Goal: Find contact information: Find contact information

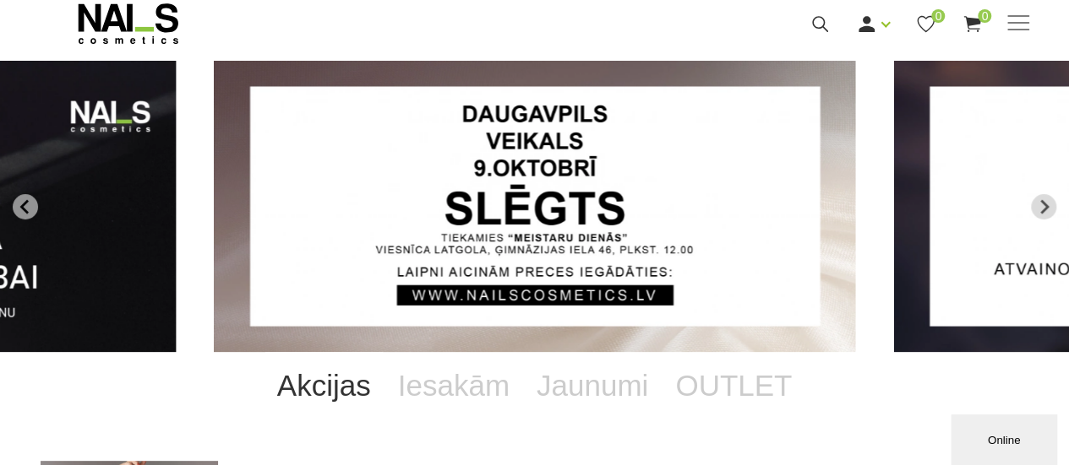
scroll to position [84, 0]
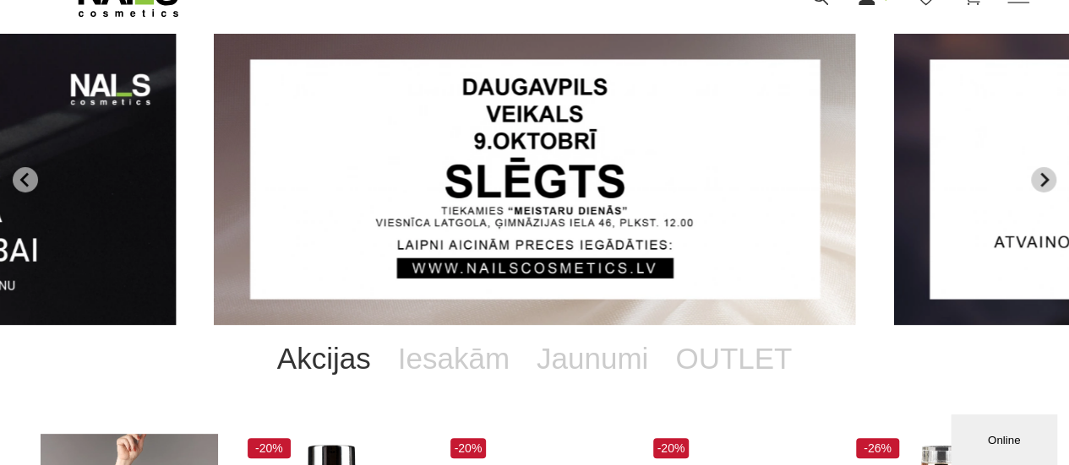
click at [1051, 182] on button "Next slide" at bounding box center [1043, 179] width 25 height 25
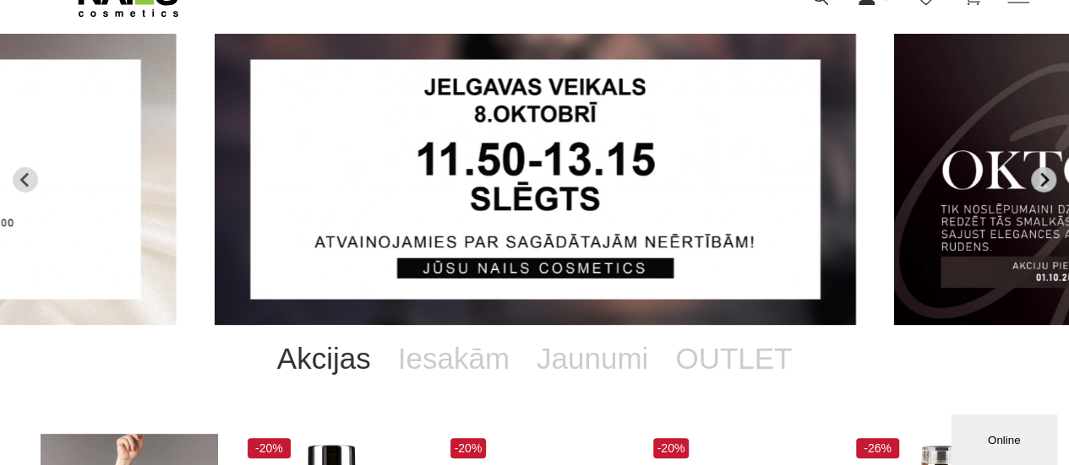
click at [1051, 182] on button "Next slide" at bounding box center [1043, 179] width 25 height 25
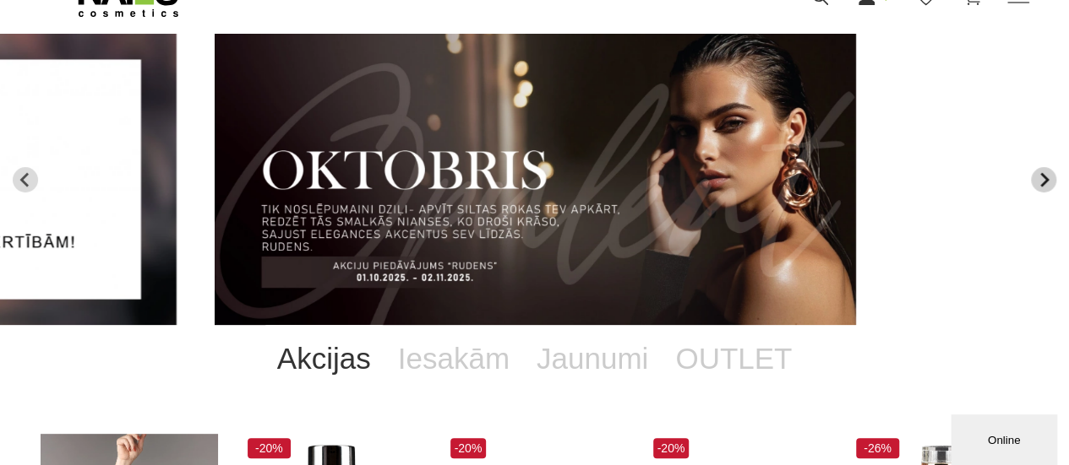
click at [1047, 183] on icon "Next slide" at bounding box center [1043, 179] width 15 height 15
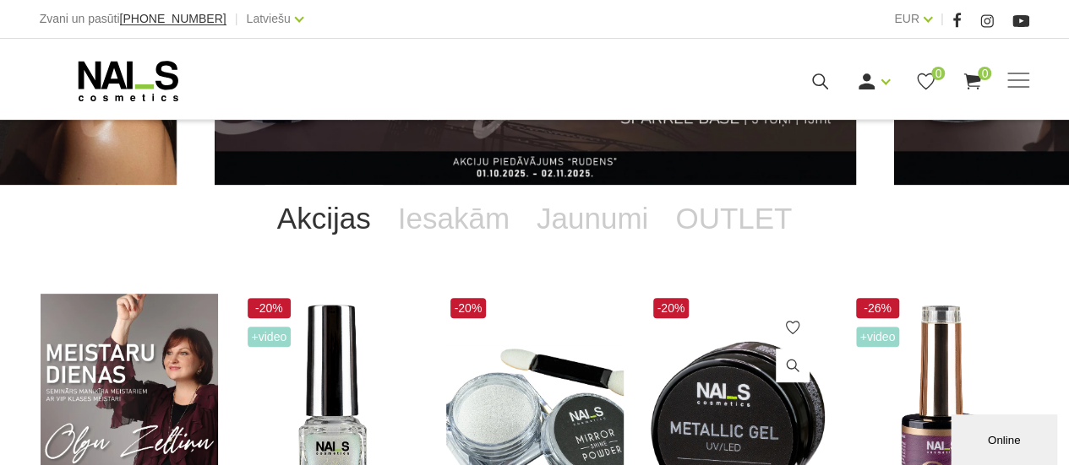
scroll to position [253, 0]
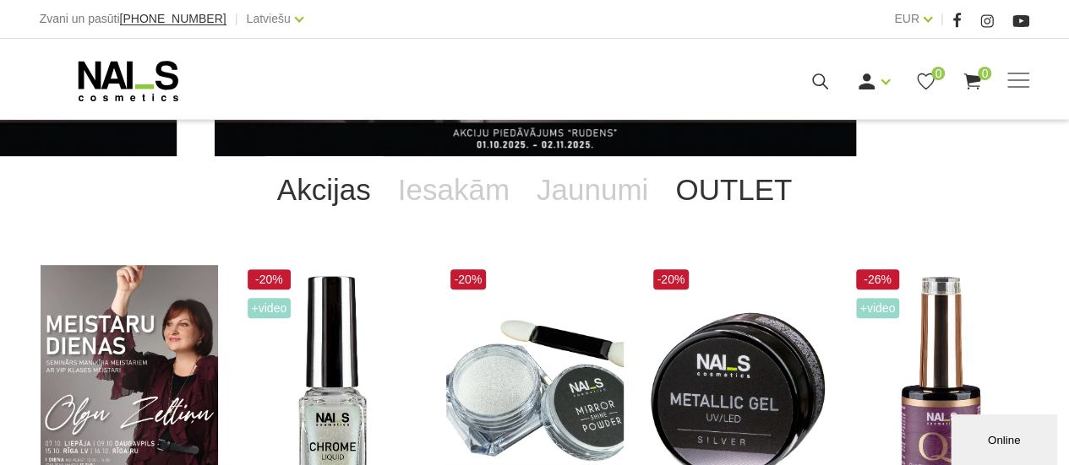
click at [738, 206] on link "OUTLET" at bounding box center [733, 190] width 144 height 68
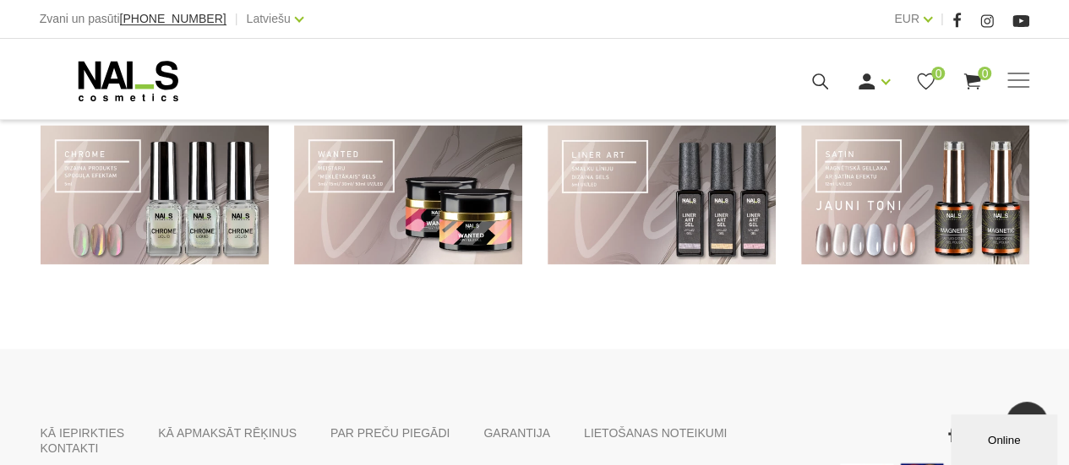
scroll to position [1433, 0]
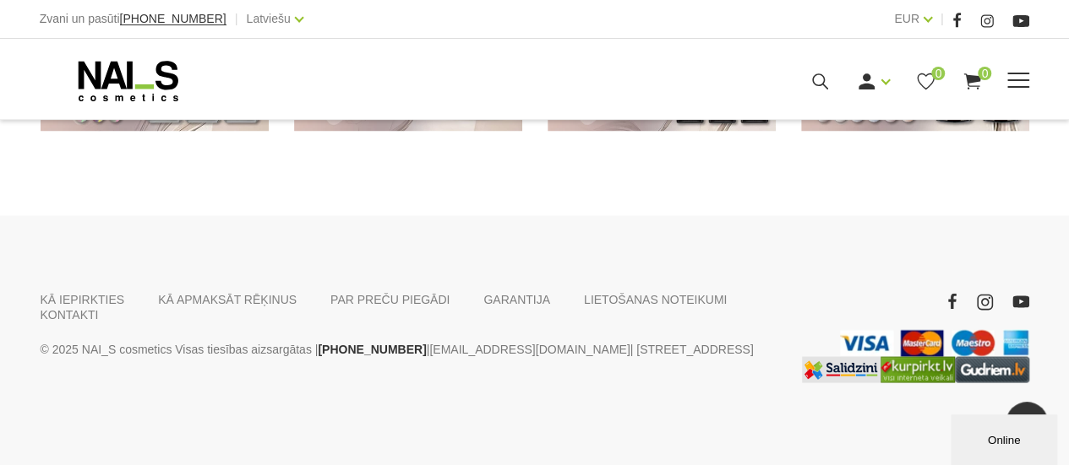
click at [1024, 84] on span at bounding box center [1018, 81] width 22 height 17
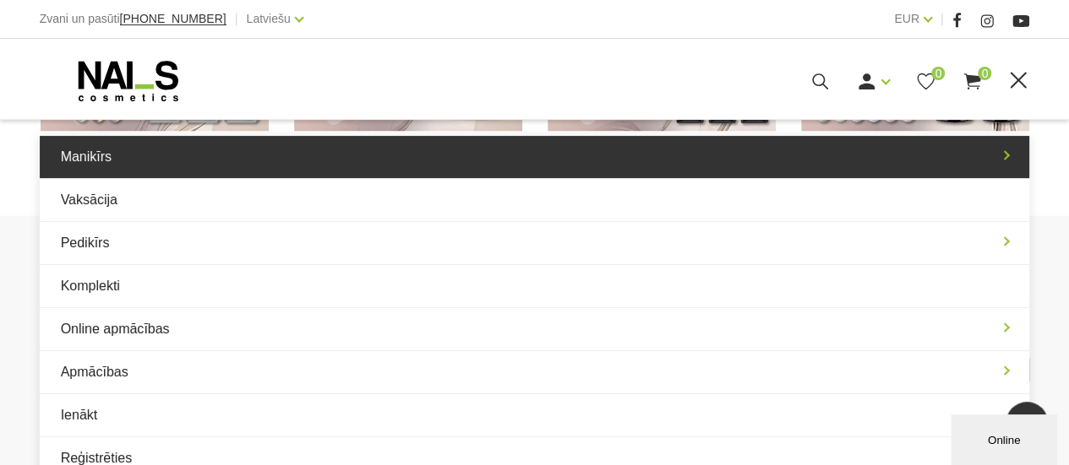
click at [292, 165] on link "Manikīrs" at bounding box center [535, 157] width 990 height 42
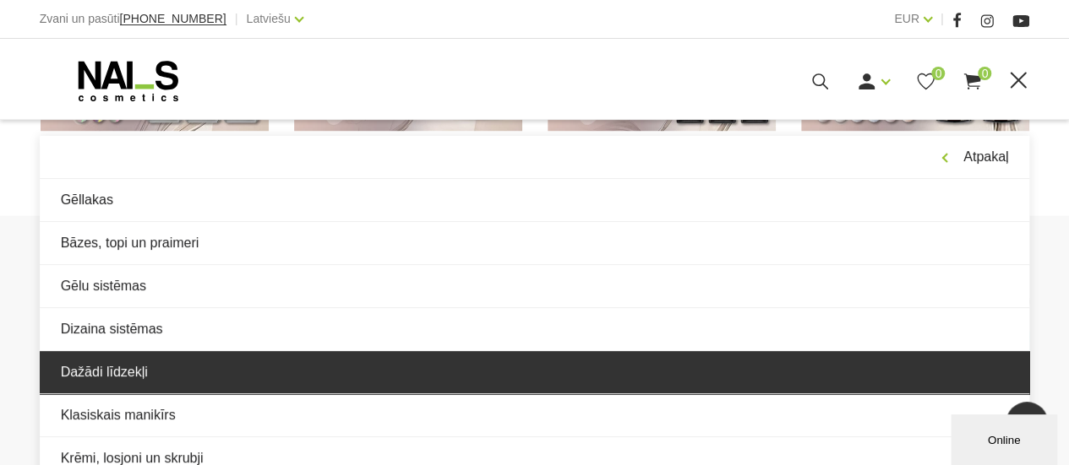
click at [281, 364] on link "Dažādi līdzekļi" at bounding box center [535, 372] width 990 height 42
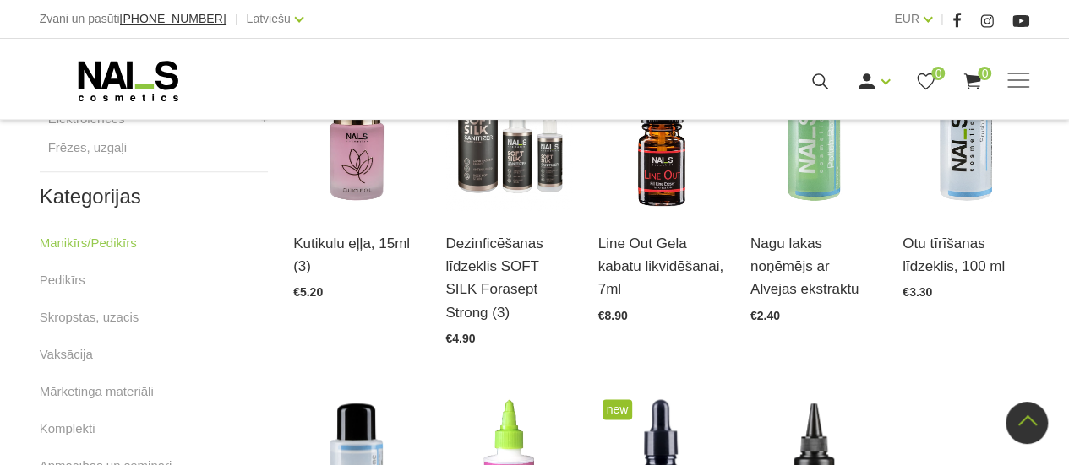
scroll to position [929, 0]
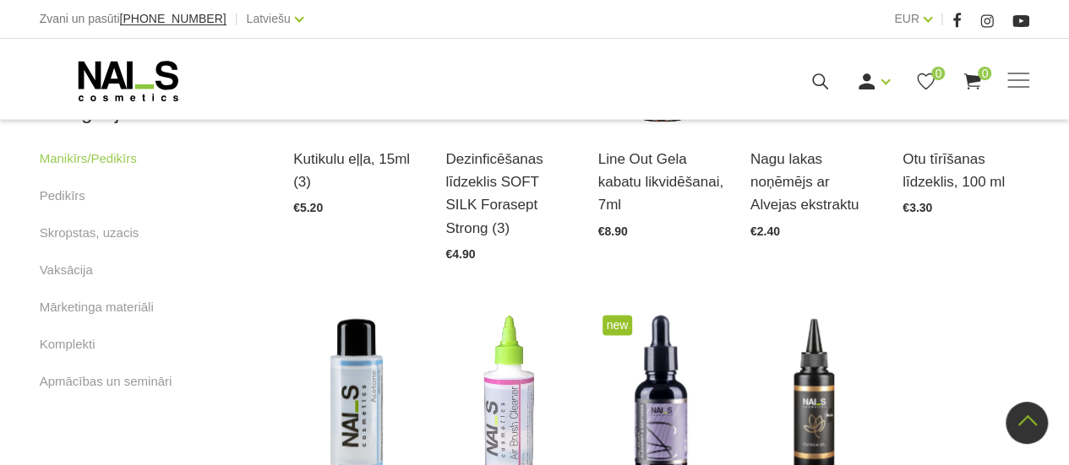
click at [126, 317] on li "Mārketinga materiāli" at bounding box center [154, 315] width 228 height 37
click at [125, 308] on link "Mārketinga materiāli" at bounding box center [97, 307] width 114 height 20
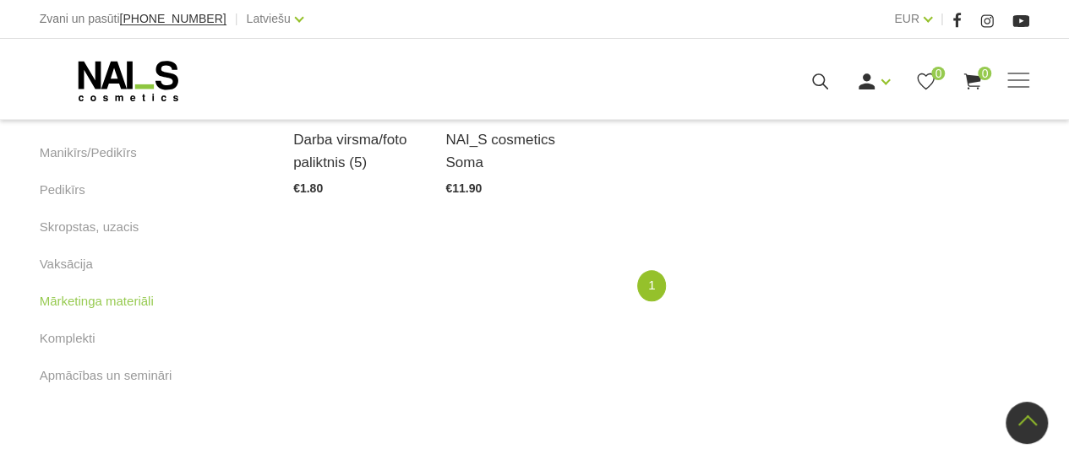
scroll to position [591, 0]
click at [73, 260] on link "Vaksācija" at bounding box center [66, 263] width 53 height 20
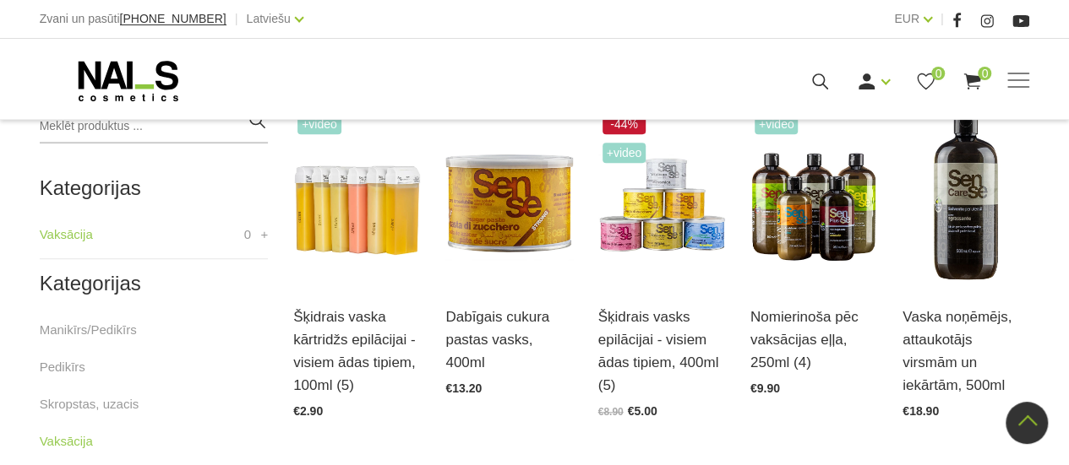
scroll to position [338, 0]
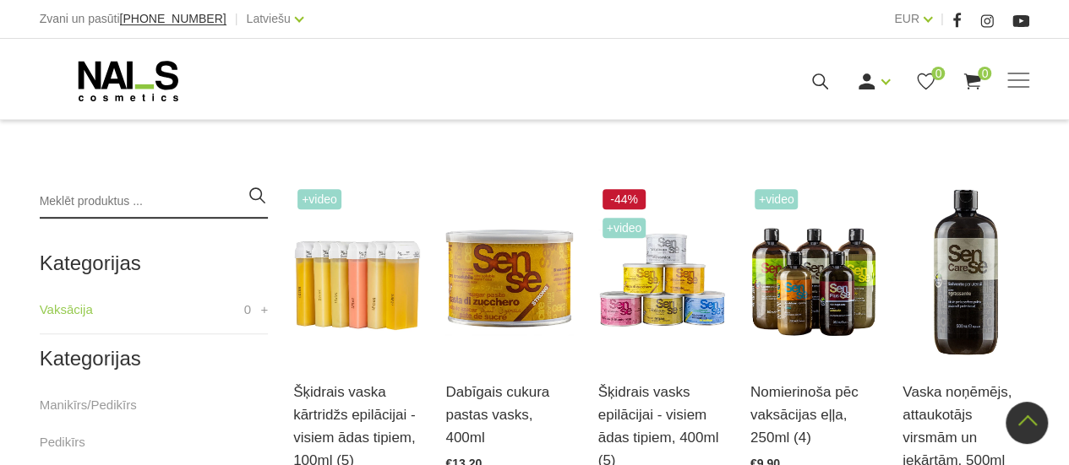
click at [97, 207] on input "search" at bounding box center [154, 202] width 228 height 34
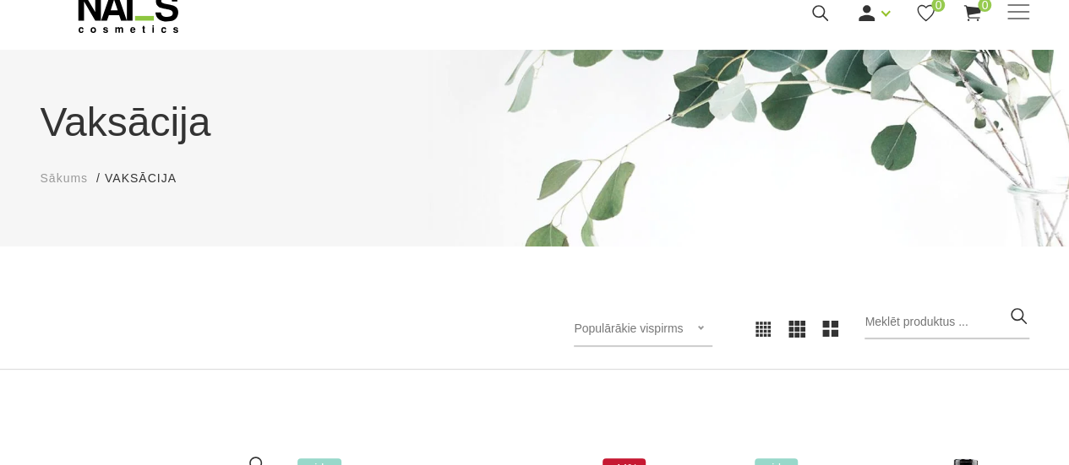
scroll to position [0, 0]
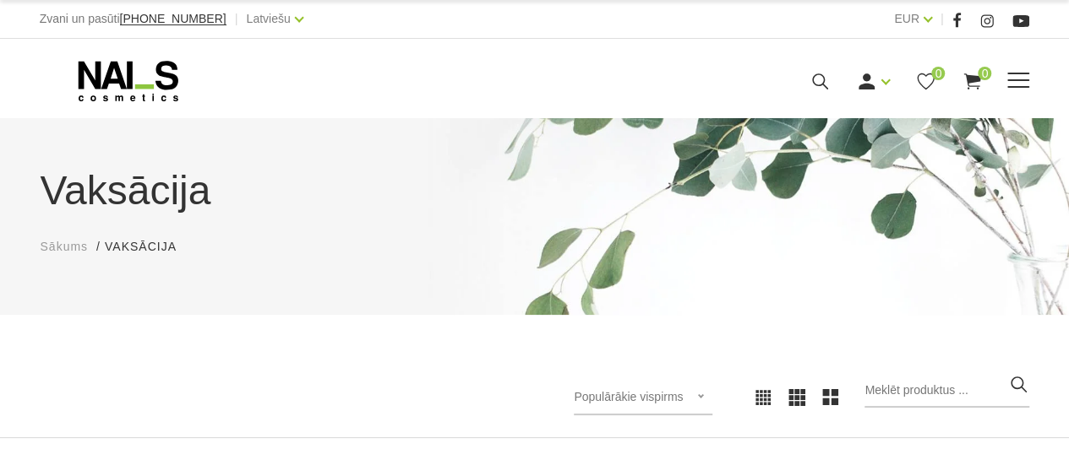
click at [106, 70] on icon at bounding box center [128, 81] width 177 height 42
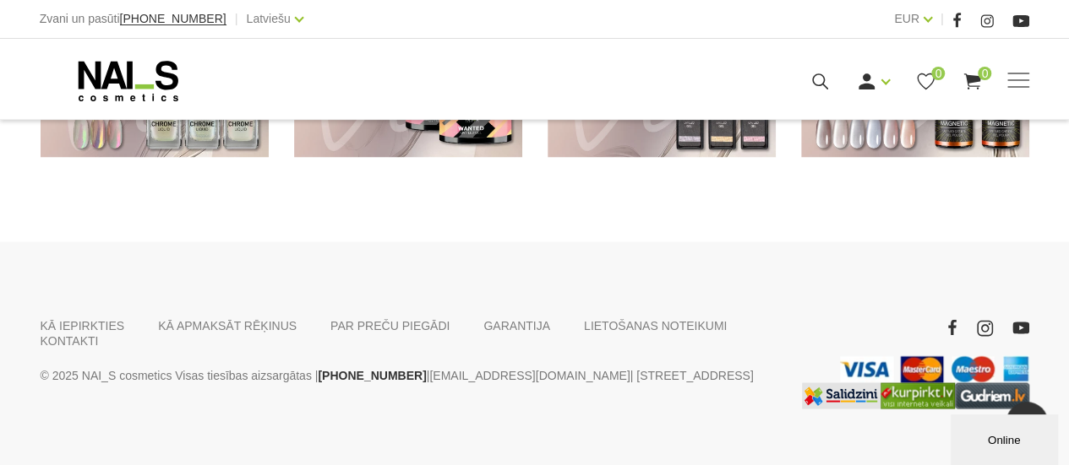
scroll to position [1433, 0]
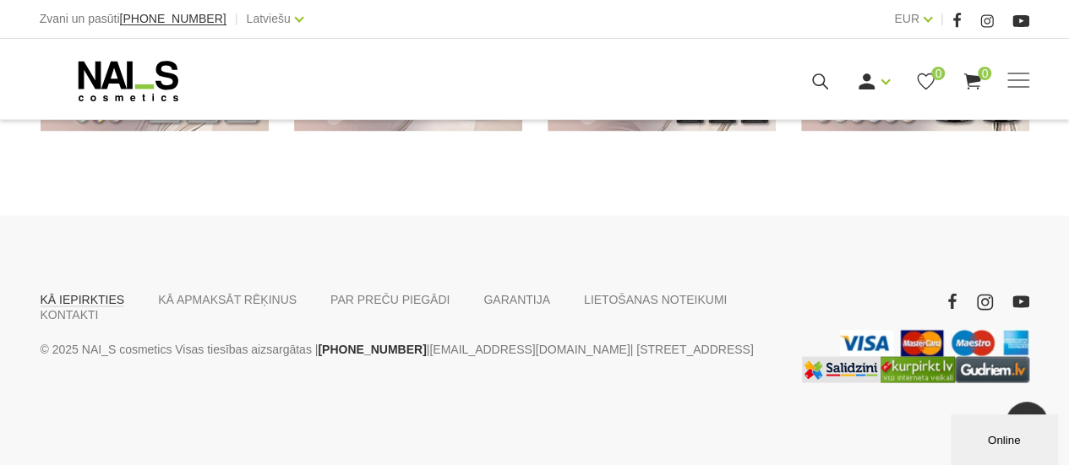
click at [88, 301] on link "KĀ IEPIRKTIES" at bounding box center [83, 298] width 84 height 15
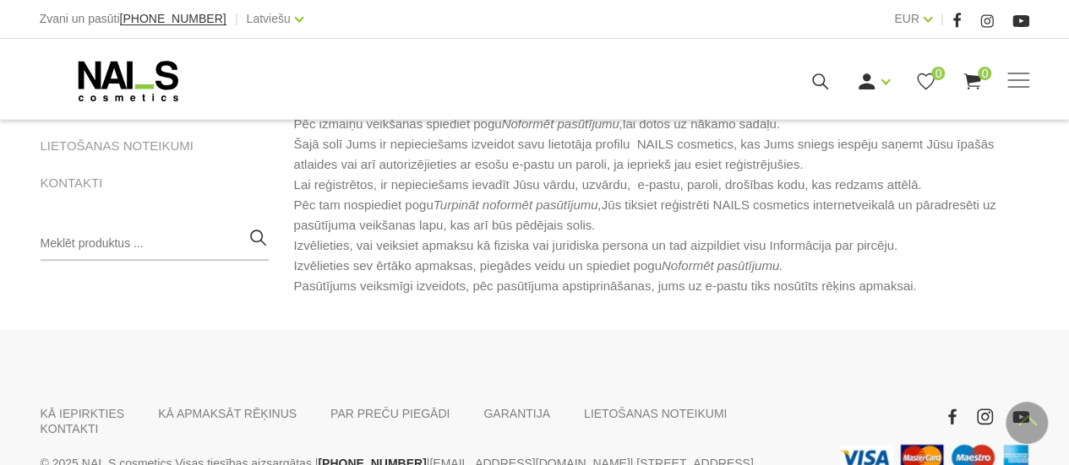
scroll to position [507, 0]
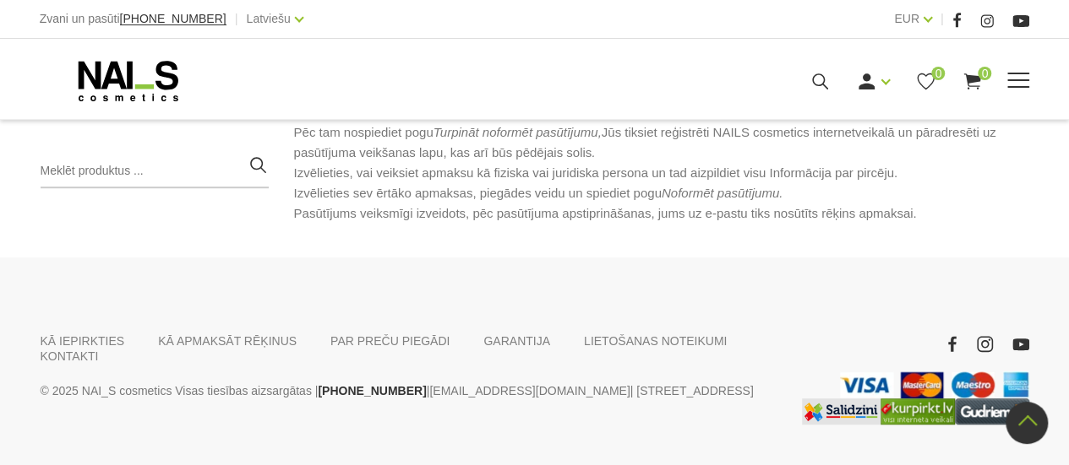
click at [1021, 78] on span at bounding box center [1018, 81] width 22 height 17
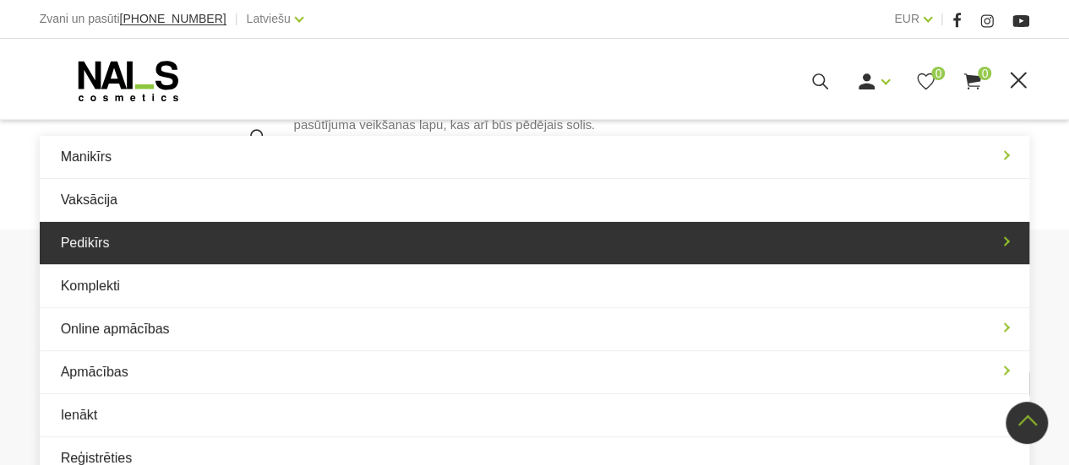
scroll to position [551, 0]
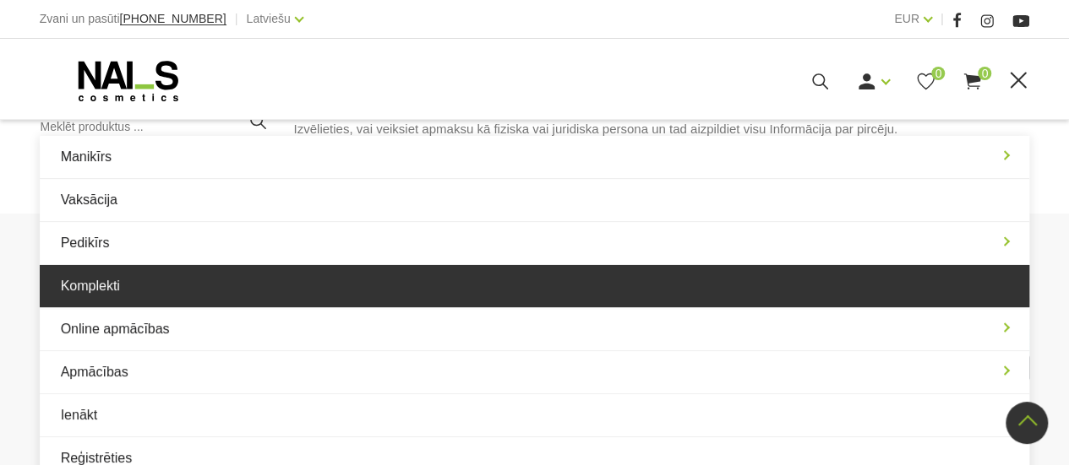
click at [392, 280] on link "Komplekti" at bounding box center [535, 286] width 990 height 42
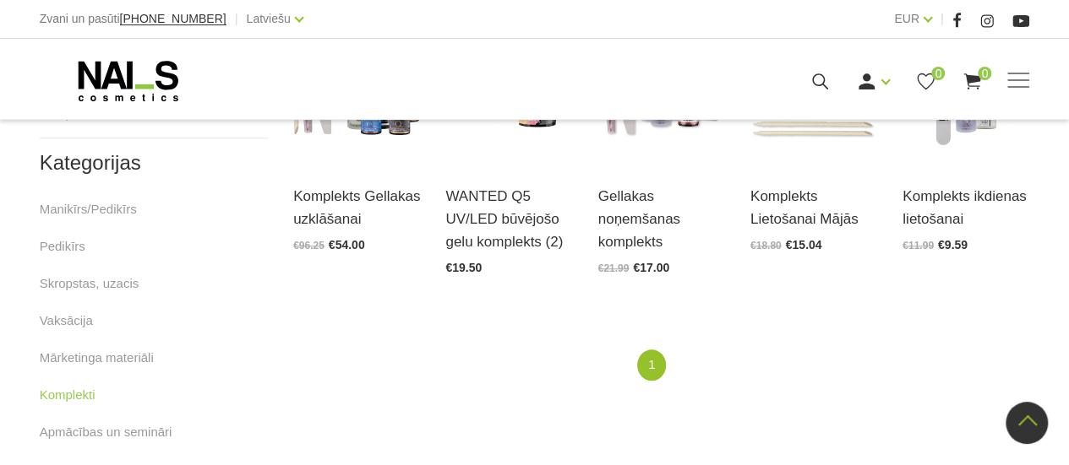
scroll to position [422, 0]
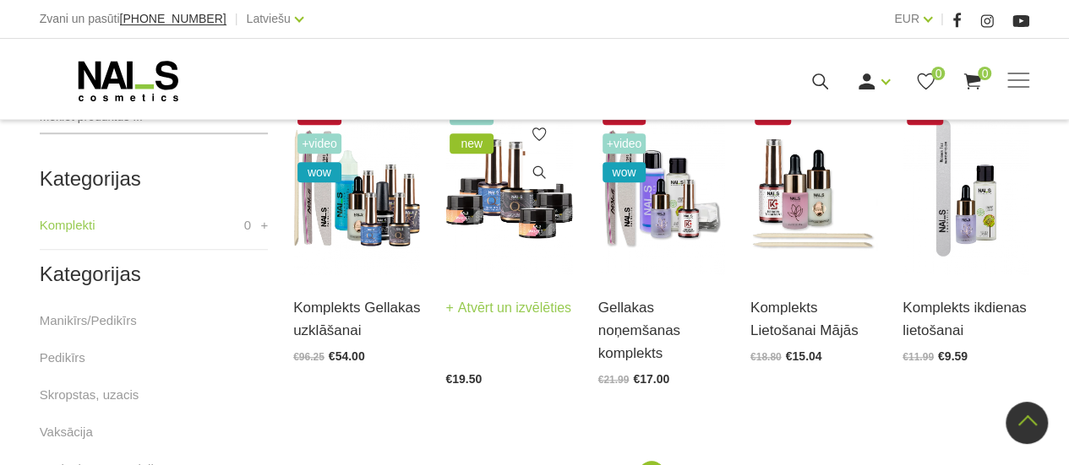
click at [543, 218] on img at bounding box center [508, 188] width 127 height 175
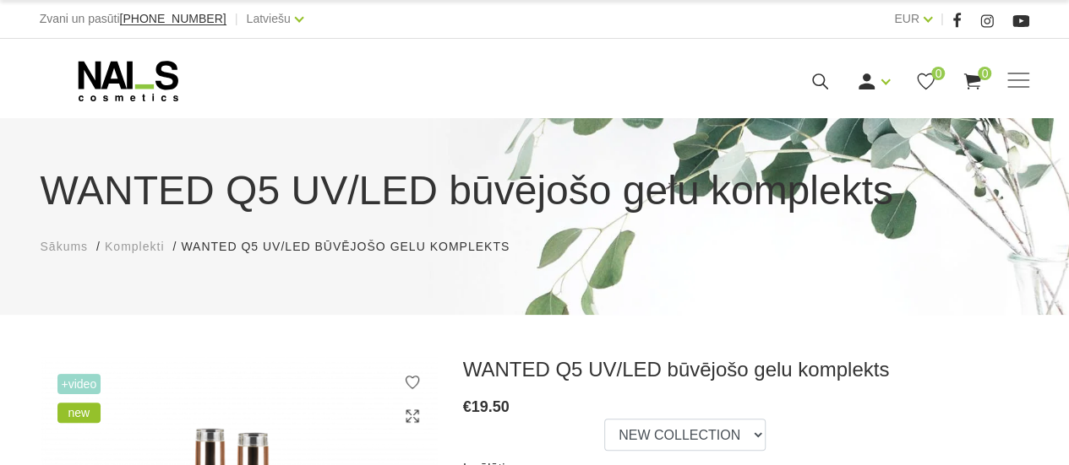
click at [68, 254] on link "Sākums" at bounding box center [65, 247] width 48 height 18
click at [66, 247] on span "Sākums" at bounding box center [65, 247] width 48 height 14
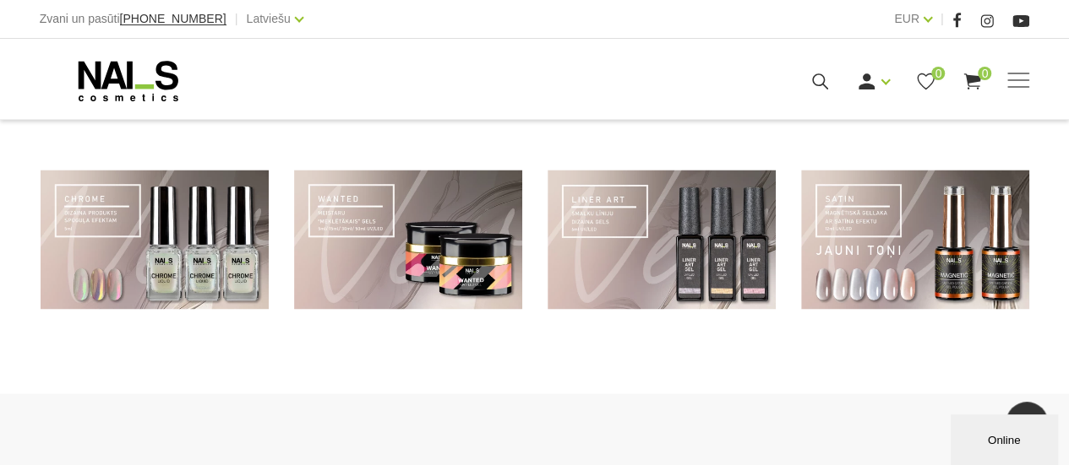
scroll to position [1179, 0]
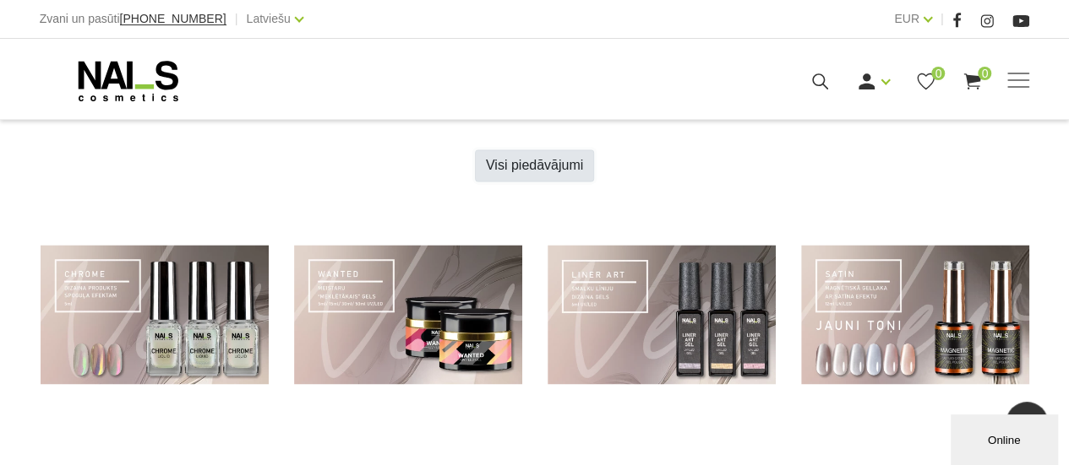
click at [525, 166] on link "Visi piedāvājumi" at bounding box center [534, 166] width 119 height 32
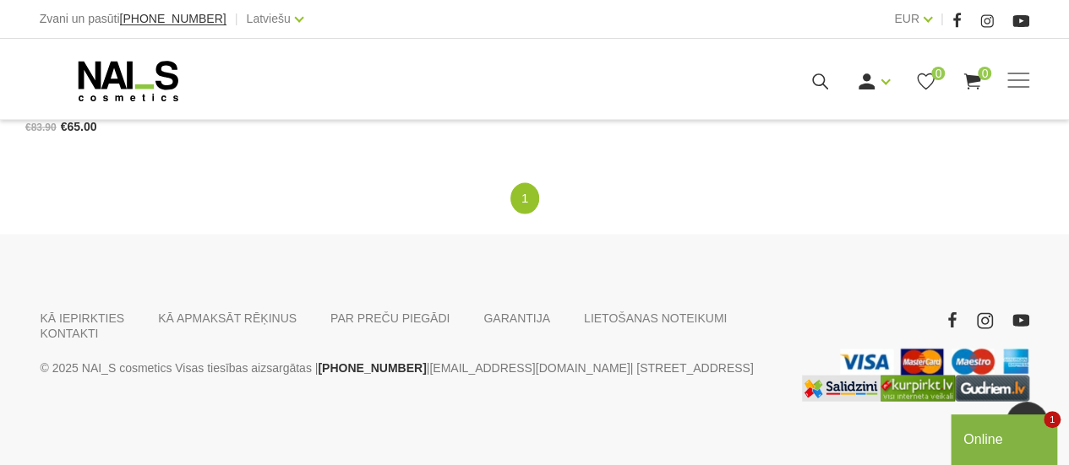
scroll to position [1660, 0]
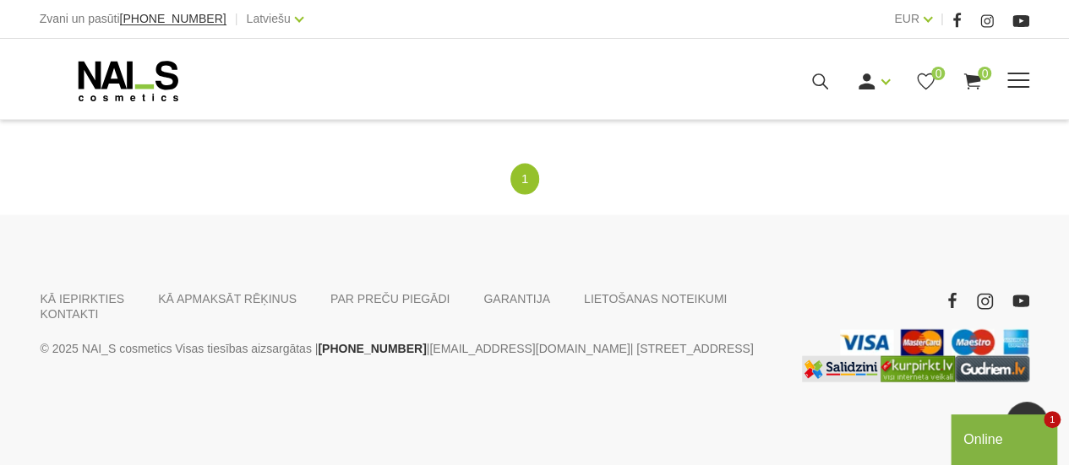
click at [1010, 80] on span at bounding box center [1018, 80] width 22 height 2
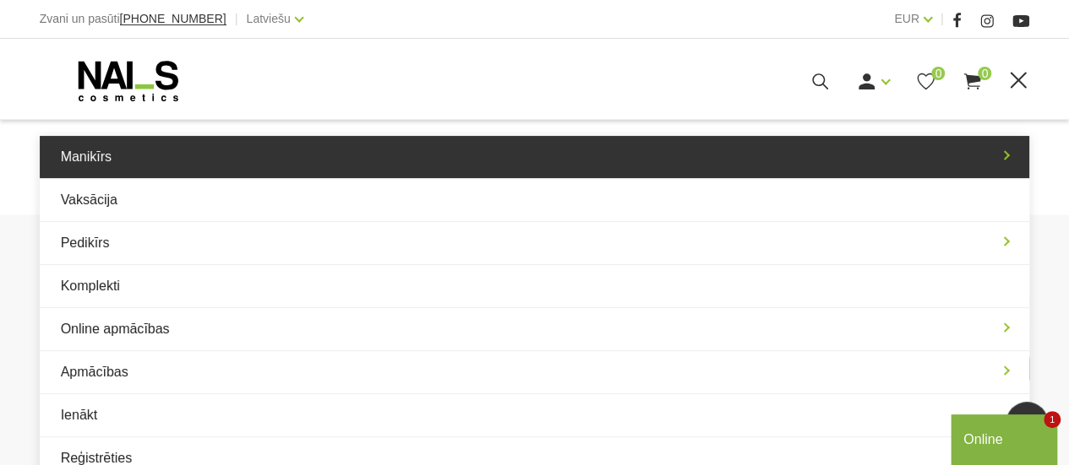
click at [300, 153] on link "Manikīrs" at bounding box center [535, 157] width 990 height 42
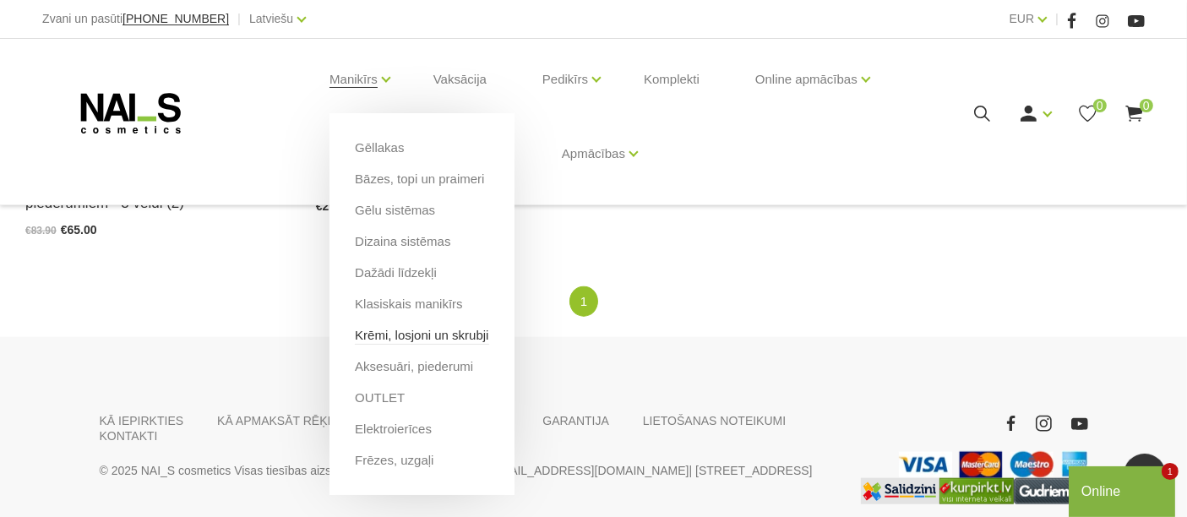
click at [408, 344] on link "Krēmi, losjoni un skrubji" at bounding box center [421, 335] width 133 height 19
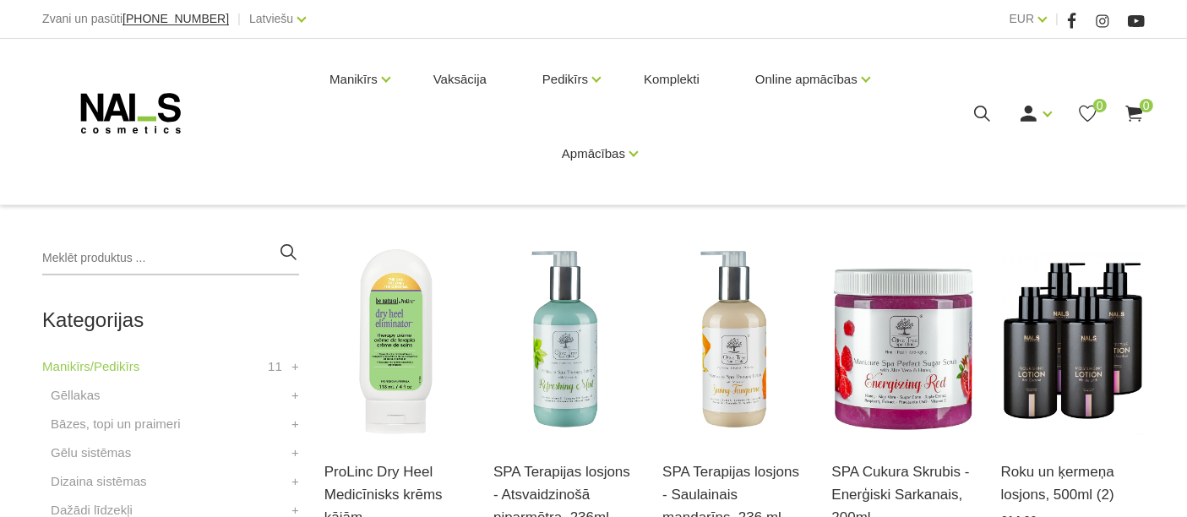
scroll to position [375, 0]
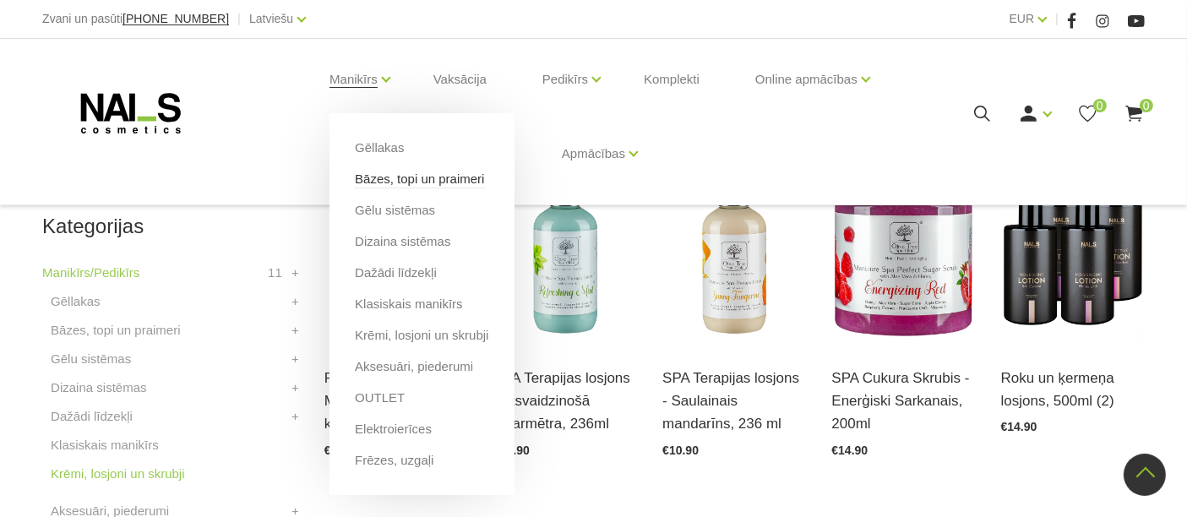
click at [389, 184] on link "Bāzes, topi un praimeri" at bounding box center [419, 179] width 129 height 19
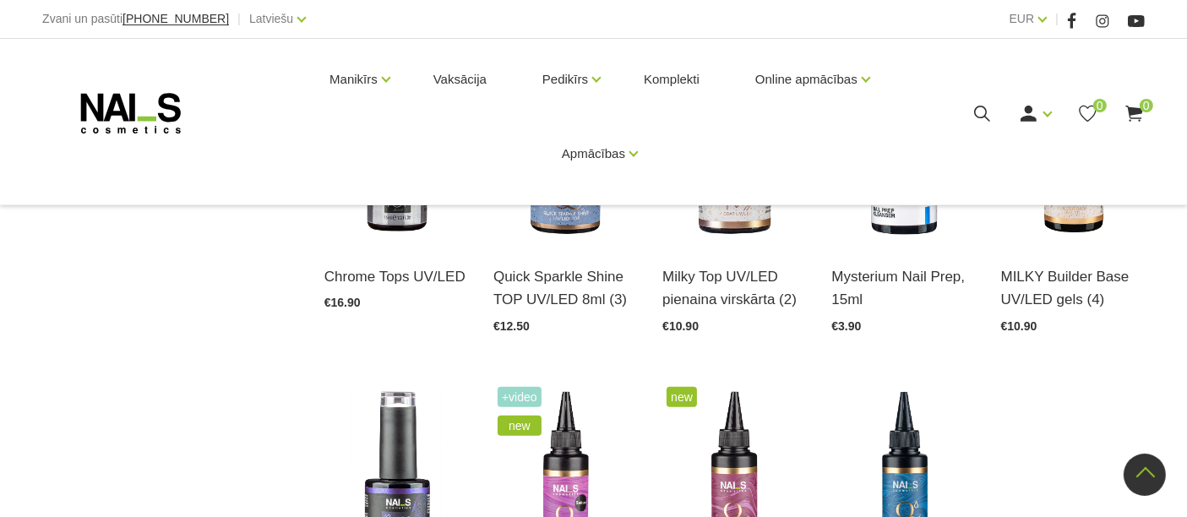
scroll to position [1783, 0]
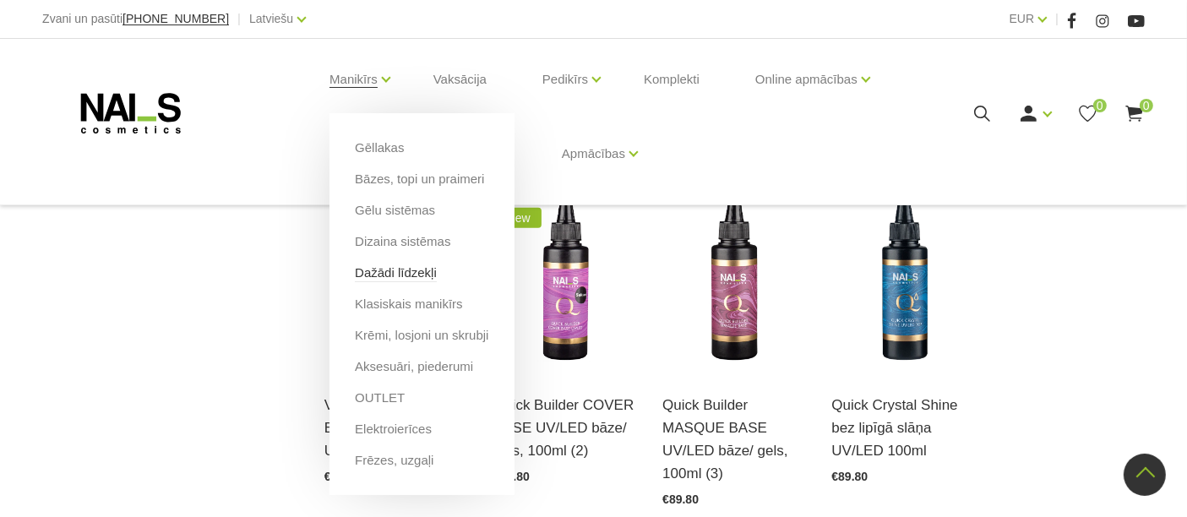
click at [416, 274] on link "Dažādi līdzekļi" at bounding box center [396, 273] width 82 height 19
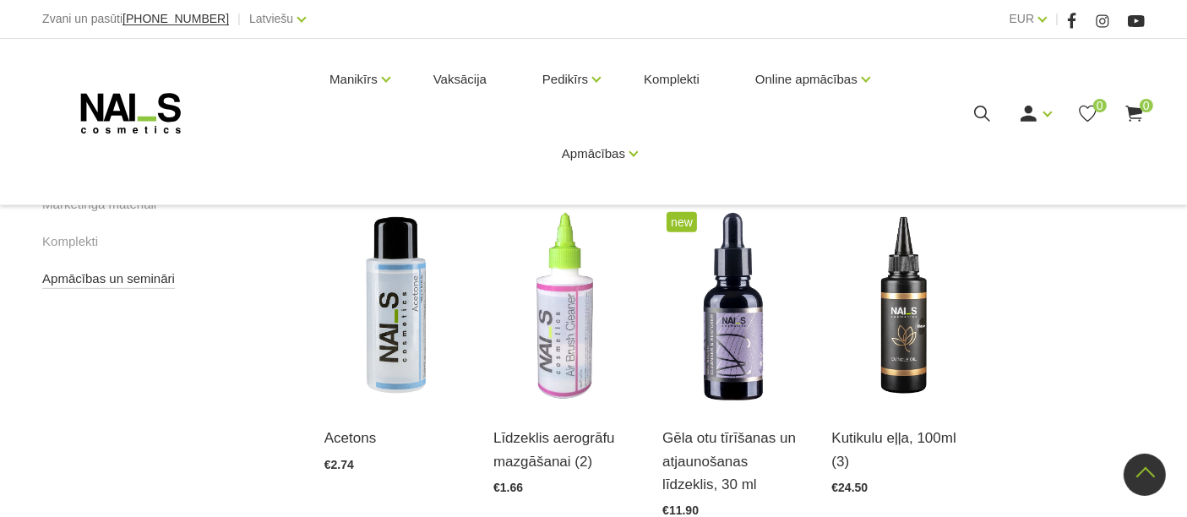
scroll to position [1220, 0]
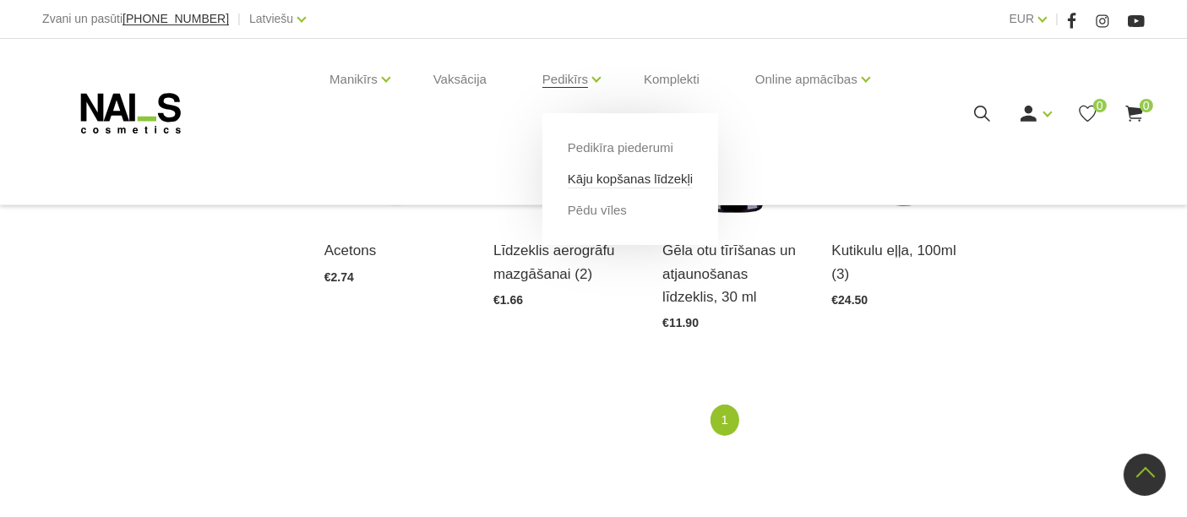
click at [581, 180] on link "Kāju kopšanas līdzekļi" at bounding box center [630, 179] width 125 height 19
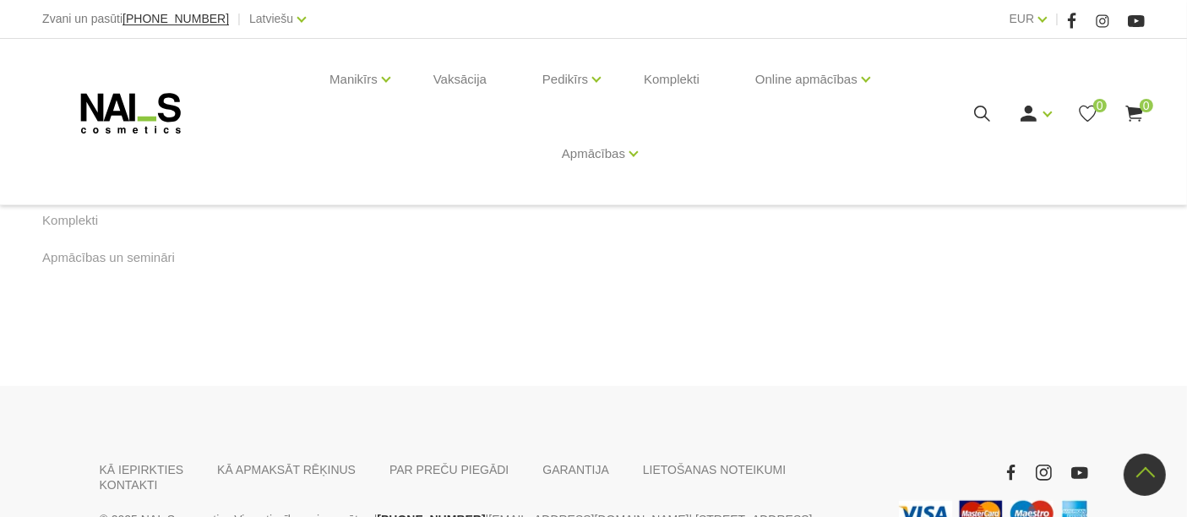
scroll to position [923, 0]
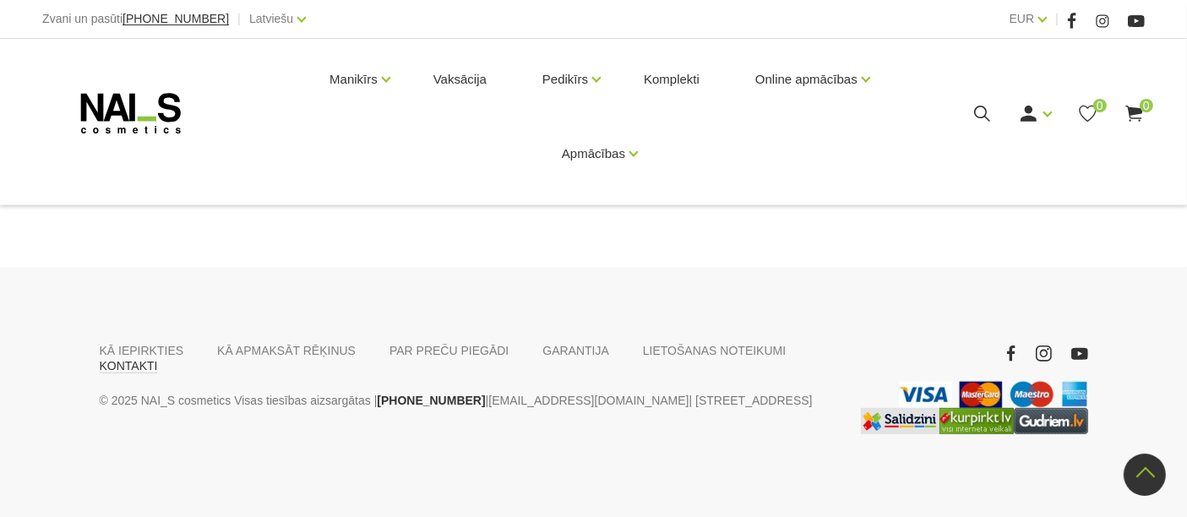
click at [158, 358] on link "KONTAKTI" at bounding box center [129, 365] width 58 height 15
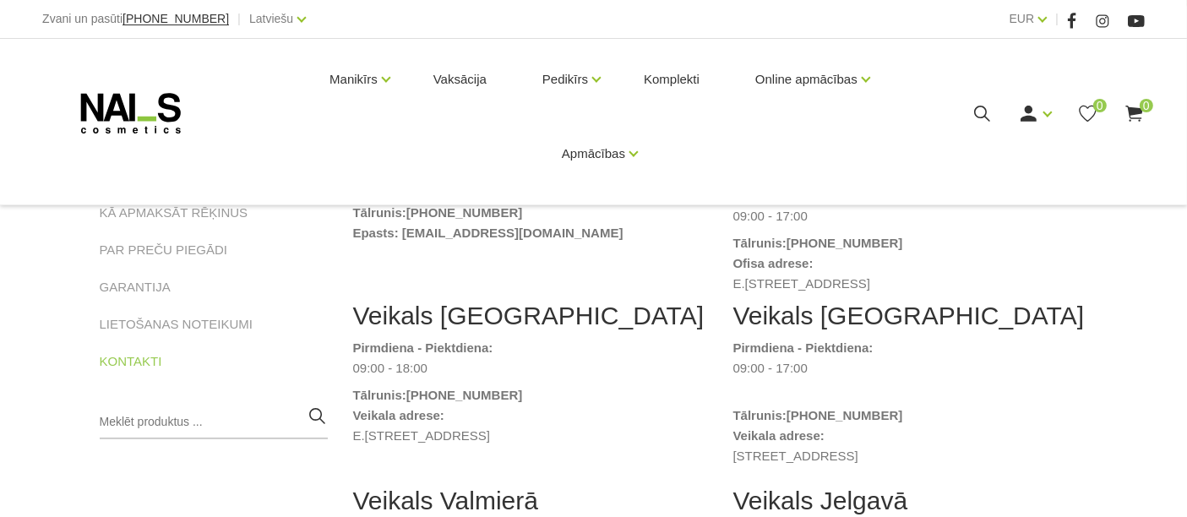
scroll to position [281, 0]
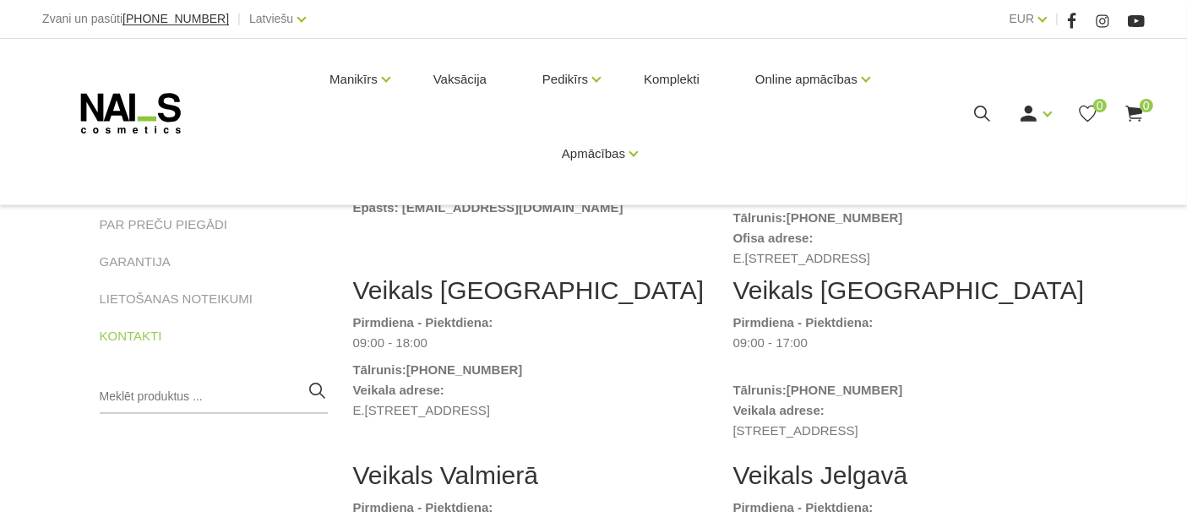
drag, startPoint x: 351, startPoint y: 393, endPoint x: 543, endPoint y: 374, distance: 192.7
click at [542, 374] on div "Veikals [GEOGRAPHIC_DATA] Pirmdiena - Piektdiena: 09:00 - 18:00 Tālrunis: [PHON…" at bounding box center [530, 367] width 380 height 185
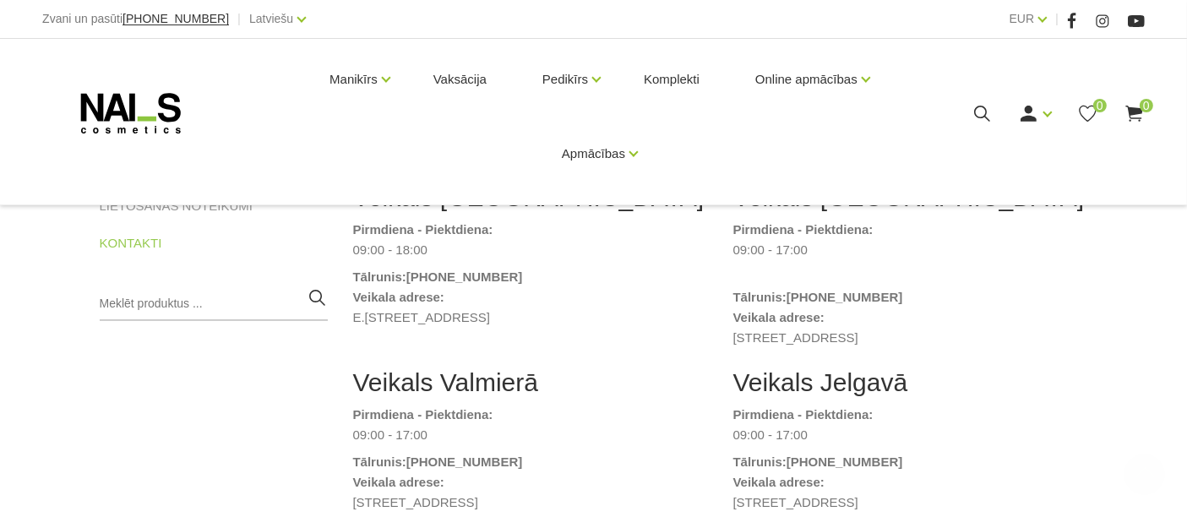
scroll to position [375, 0]
drag, startPoint x: 471, startPoint y: 294, endPoint x: 352, endPoint y: 308, distance: 119.1
click at [353, 308] on dd "E.[STREET_ADDRESS]" at bounding box center [530, 317] width 355 height 20
copy dd "E.Birznieka Upīša 20a"
